Goal: Information Seeking & Learning: Learn about a topic

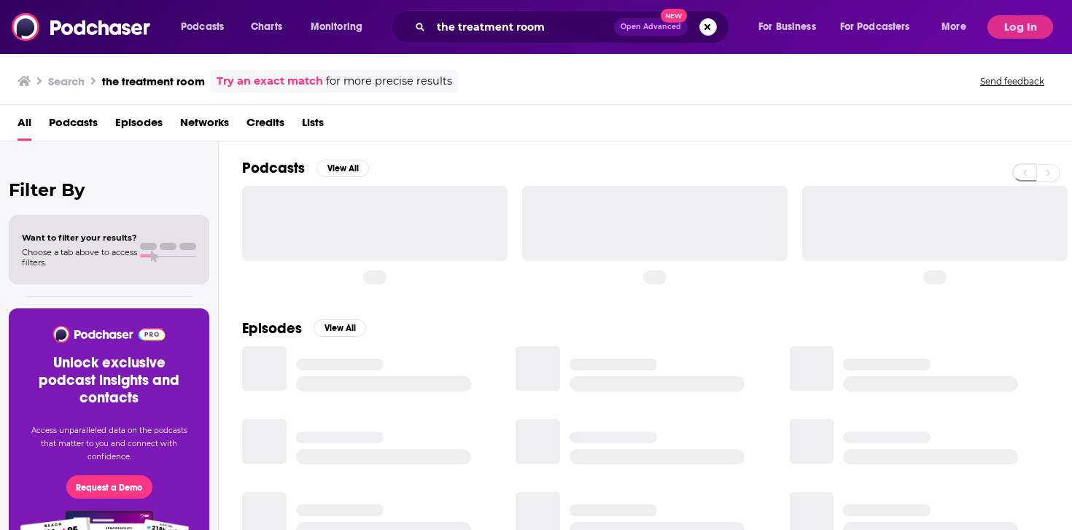
click at [710, 33] on button "Search podcasts, credits, & more..." at bounding box center [708, 27] width 18 height 18
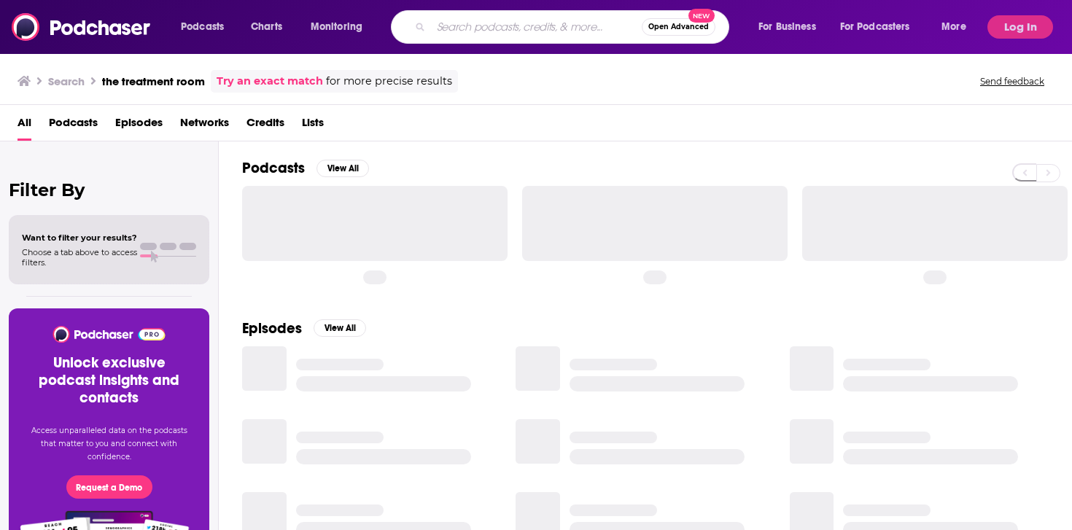
paste input "The Dream Bigger Podcast"
type input "The Dream Bigger Podcast"
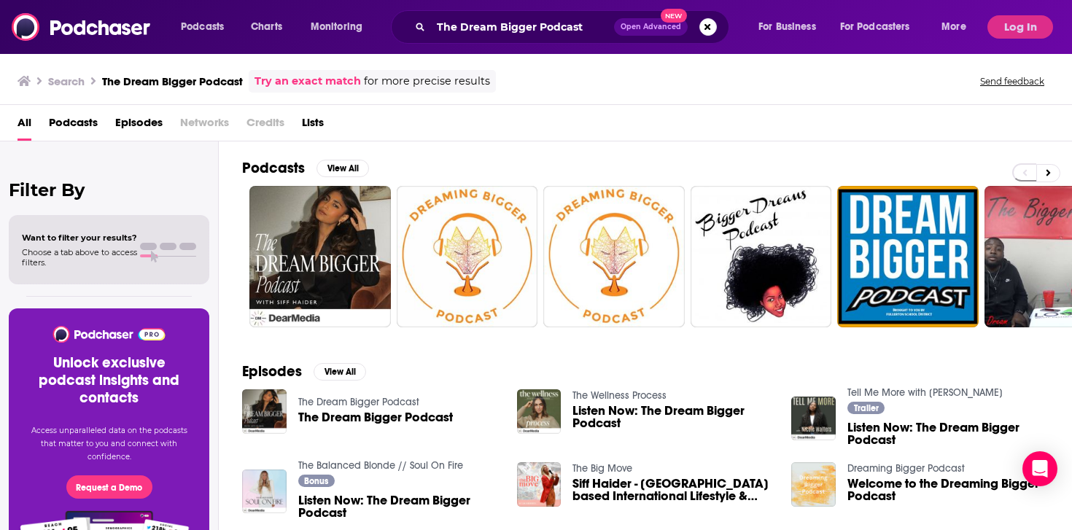
click at [408, 418] on span "The Dream Bigger Podcast" at bounding box center [375, 417] width 155 height 12
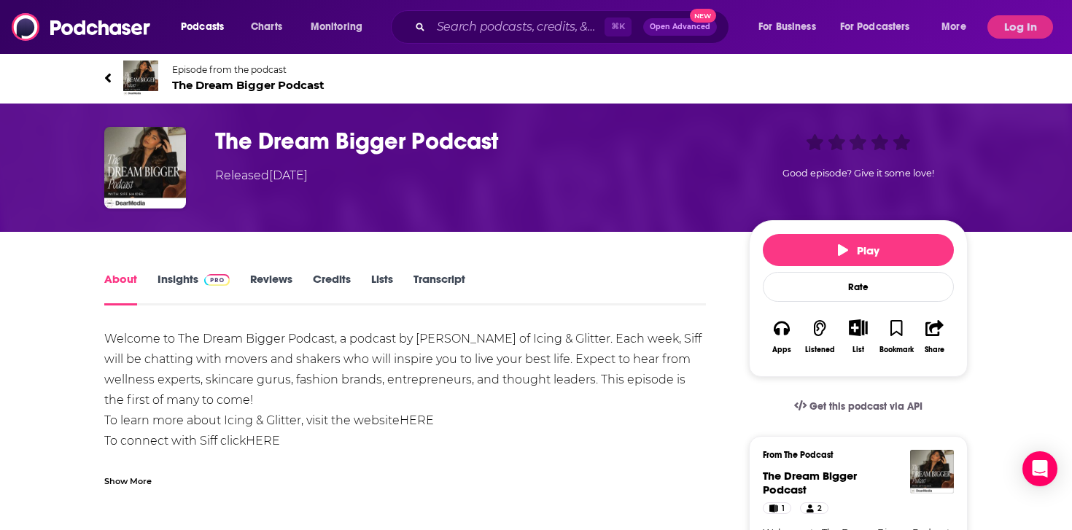
click at [185, 281] on link "Insights" at bounding box center [194, 289] width 72 height 34
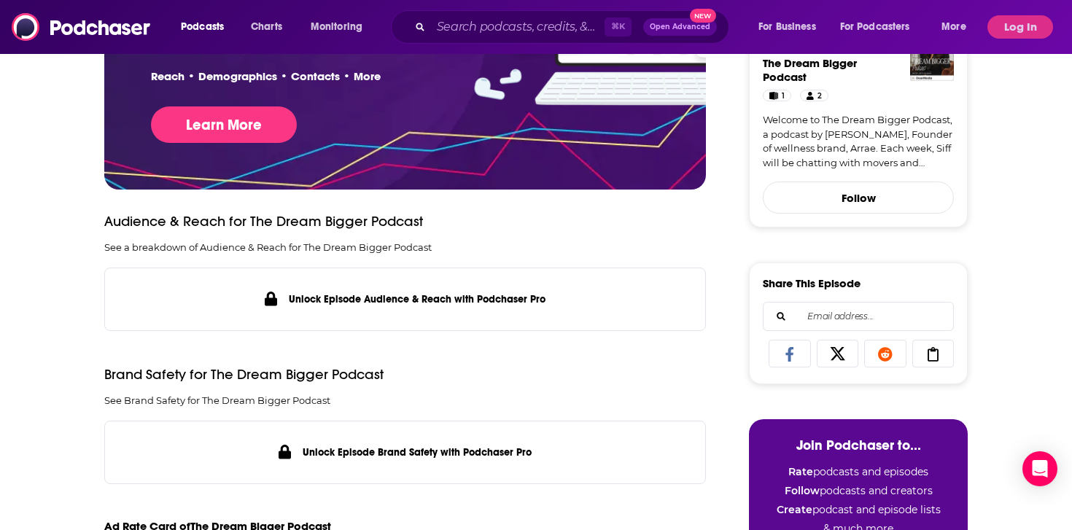
scroll to position [406, 0]
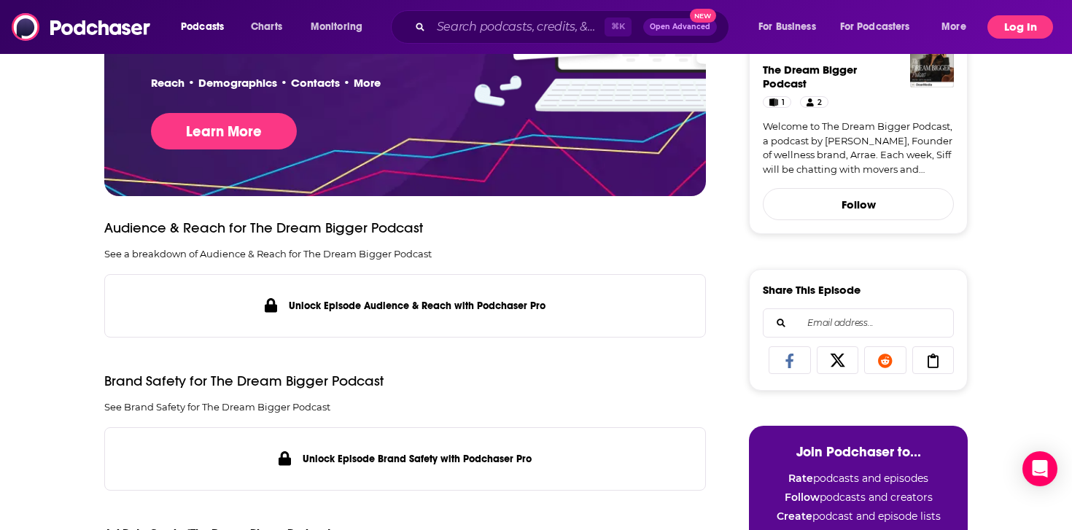
click at [1023, 20] on button "Log In" at bounding box center [1020, 26] width 66 height 23
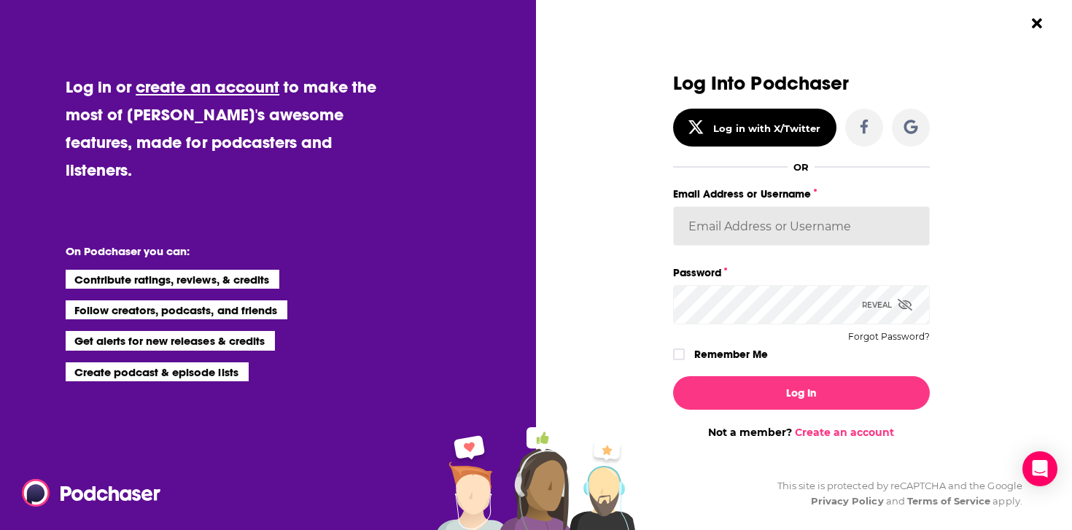
type input "AutumnKatie"
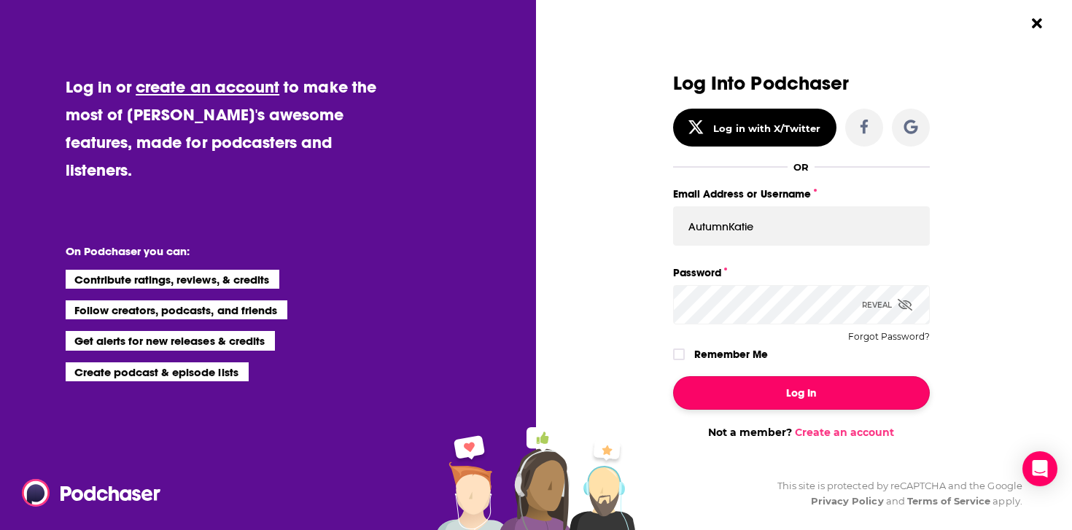
click at [788, 390] on button "Log In" at bounding box center [801, 393] width 257 height 34
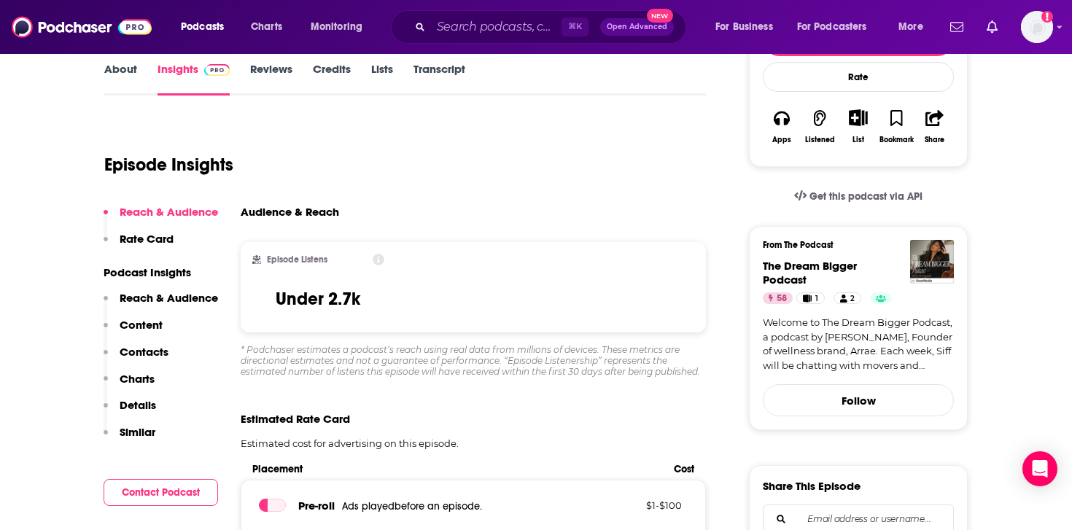
scroll to position [310, 0]
